Goal: Task Accomplishment & Management: Manage account settings

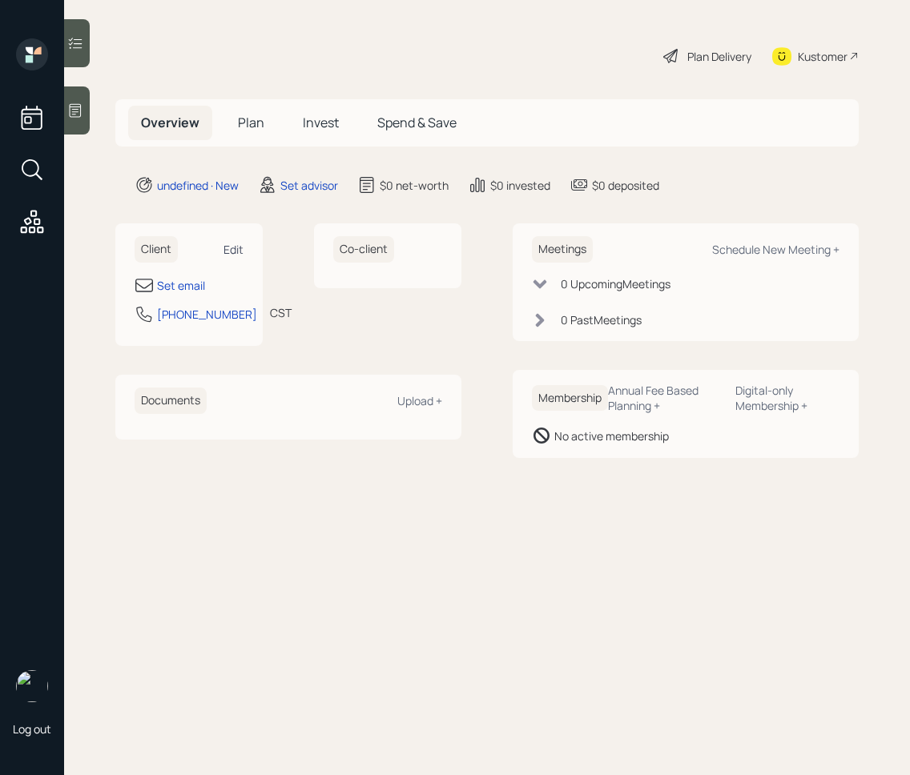
click at [228, 243] on div "Edit" at bounding box center [233, 249] width 20 height 15
select select "America/[GEOGRAPHIC_DATA]"
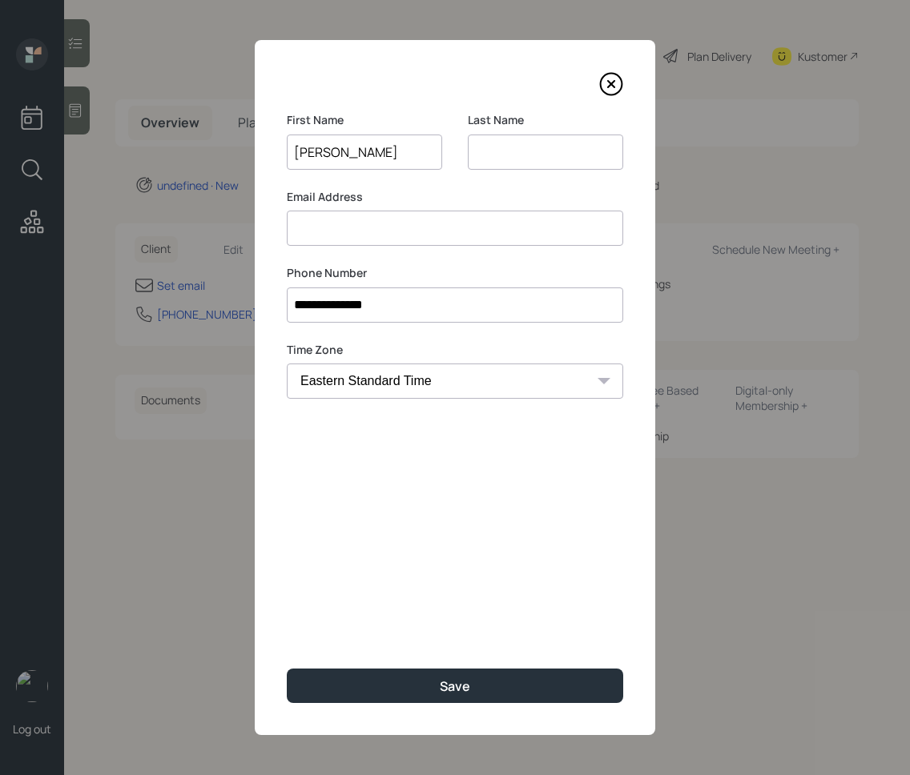
click at [362, 152] on input "[PERSON_NAME]" at bounding box center [364, 152] width 155 height 35
type input "[PERSON_NAME]"
click at [564, 156] on input at bounding box center [545, 152] width 155 height 35
paste input "Chase"
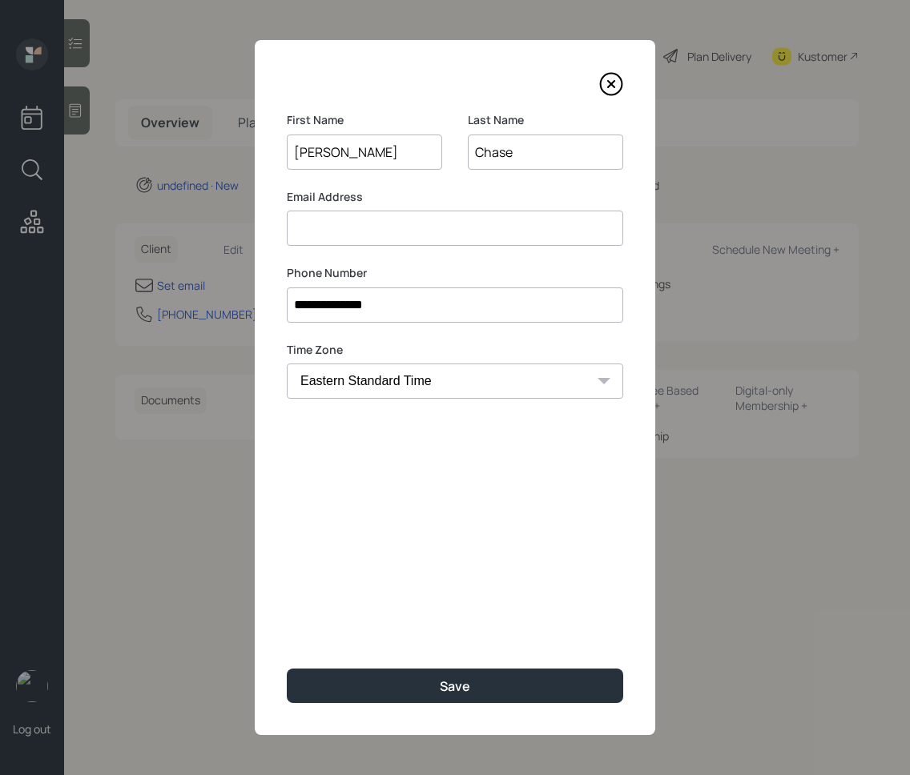
type input "Chase"
click at [360, 231] on input at bounding box center [455, 228] width 336 height 35
click at [348, 234] on input at bounding box center [455, 228] width 336 height 35
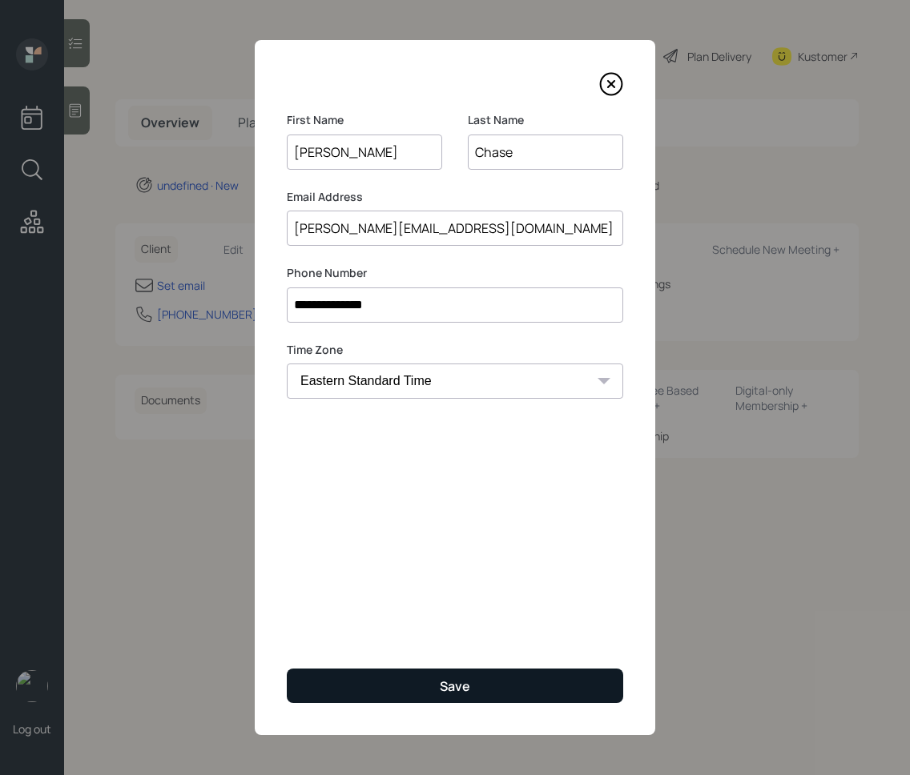
type input "[PERSON_NAME][EMAIL_ADDRESS][DOMAIN_NAME]"
click at [377, 678] on button "Save" at bounding box center [455, 686] width 336 height 34
